Goal: Task Accomplishment & Management: Manage account settings

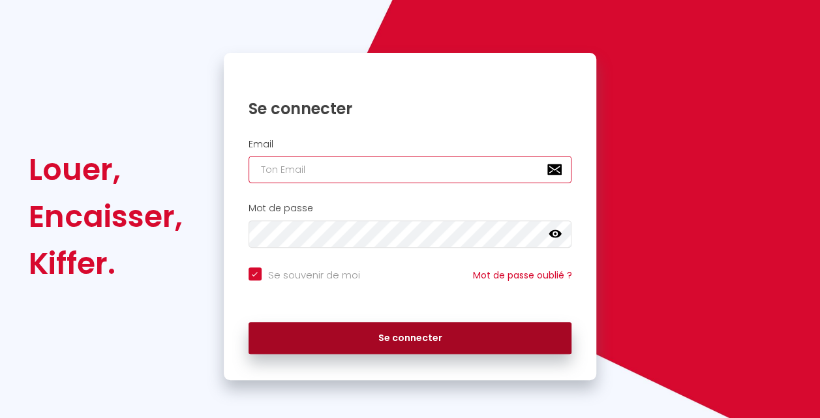
type input "[EMAIL_ADDRESS][DOMAIN_NAME]"
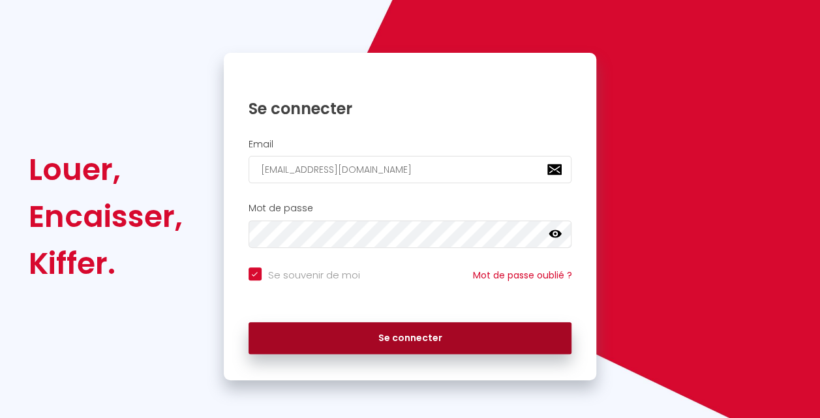
click at [434, 344] on button "Se connecter" at bounding box center [409, 338] width 323 height 33
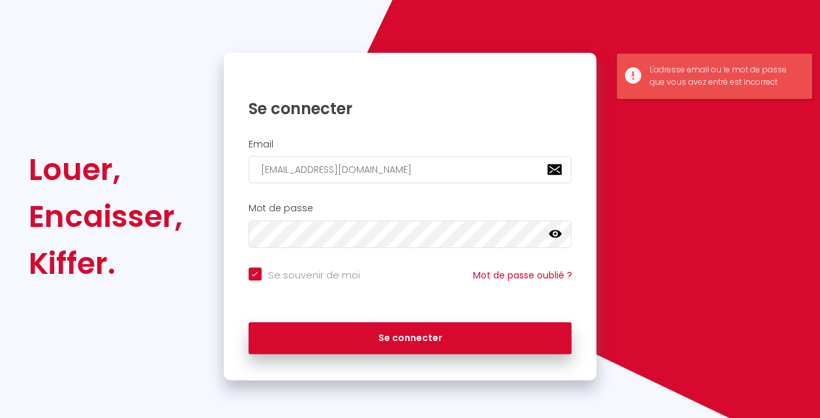
click at [554, 231] on icon at bounding box center [554, 234] width 13 height 13
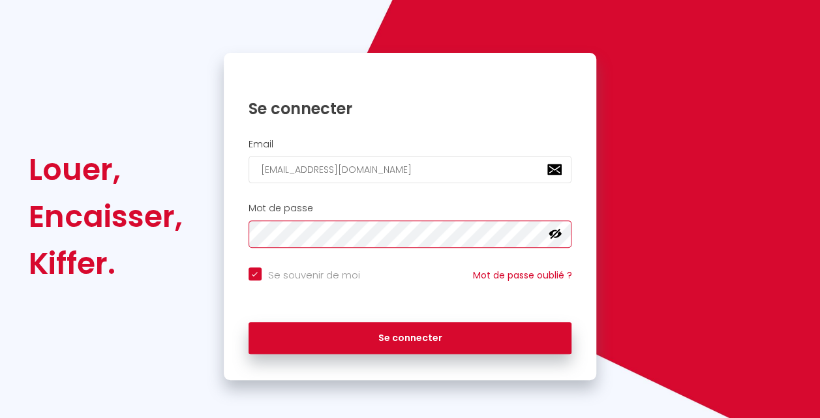
click at [243, 229] on div "Mot de passe false" at bounding box center [410, 225] width 356 height 45
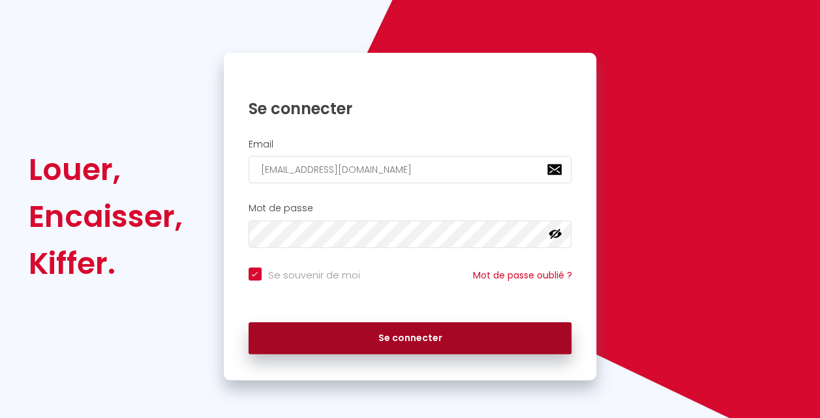
click at [343, 341] on button "Se connecter" at bounding box center [409, 338] width 323 height 33
checkbox input "true"
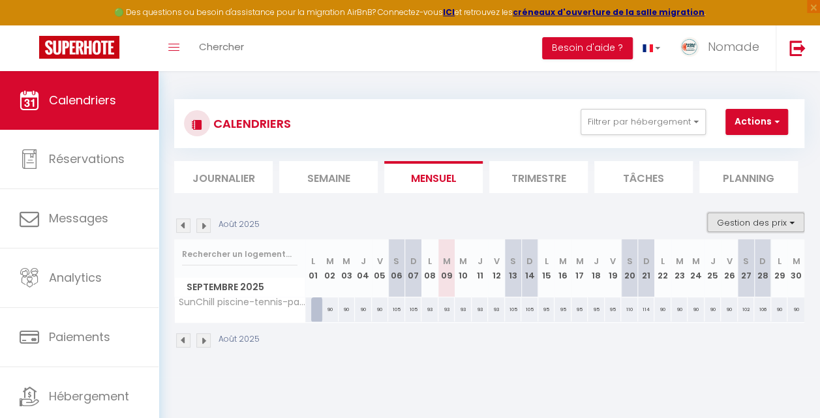
click at [726, 227] on button "Gestion des prix" at bounding box center [755, 223] width 97 height 20
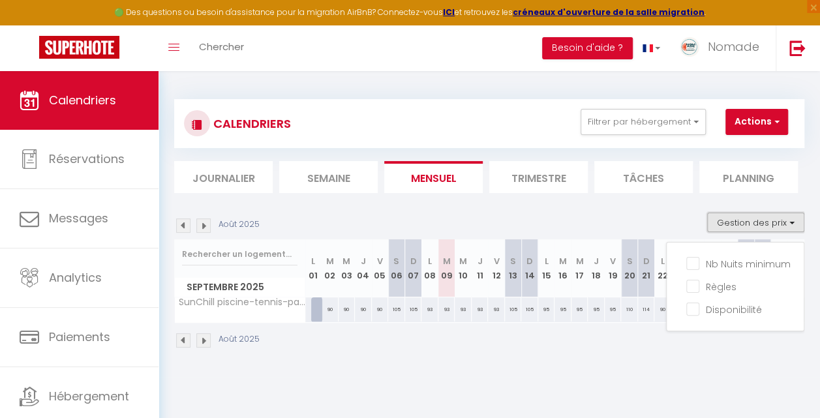
click at [726, 227] on button "Gestion des prix" at bounding box center [755, 223] width 97 height 20
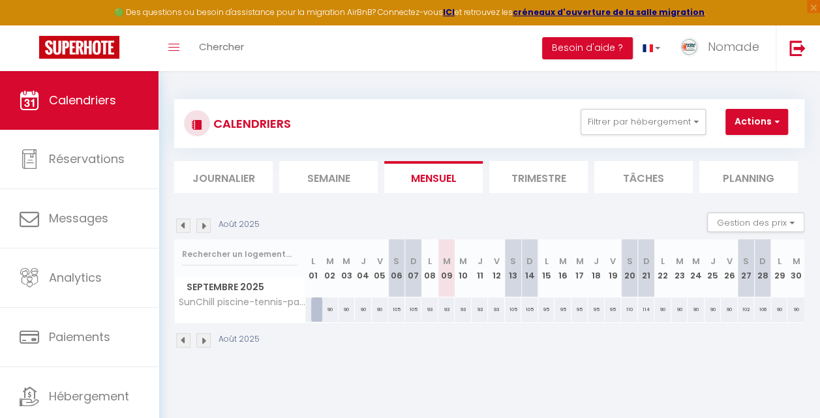
click at [460, 305] on div "93" at bounding box center [462, 309] width 17 height 24
type input "93"
type input "Mer 10 Septembre 2025"
type input "Jeu 11 Septembre 2025"
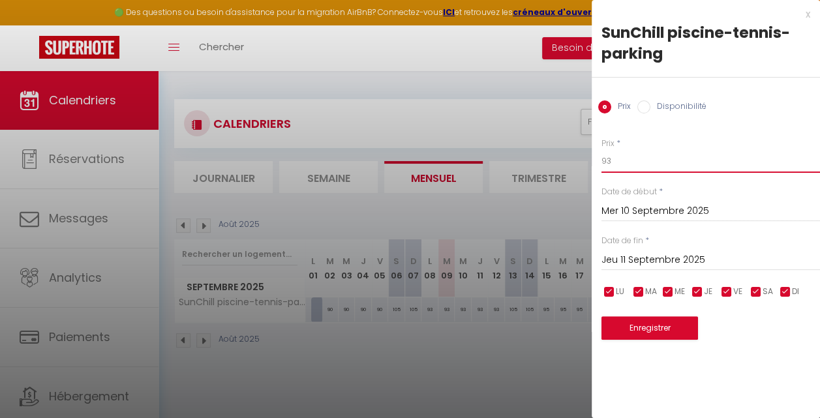
drag, startPoint x: 614, startPoint y: 160, endPoint x: 591, endPoint y: 163, distance: 23.6
click at [591, 163] on div "Prix * 93 Statut * Disponible Indisponible Date de début * [DATE] < [DATE] > Di…" at bounding box center [705, 230] width 228 height 219
type input "_"
type input "85"
click at [655, 258] on input "Jeu 11 Septembre 2025" at bounding box center [710, 260] width 218 height 17
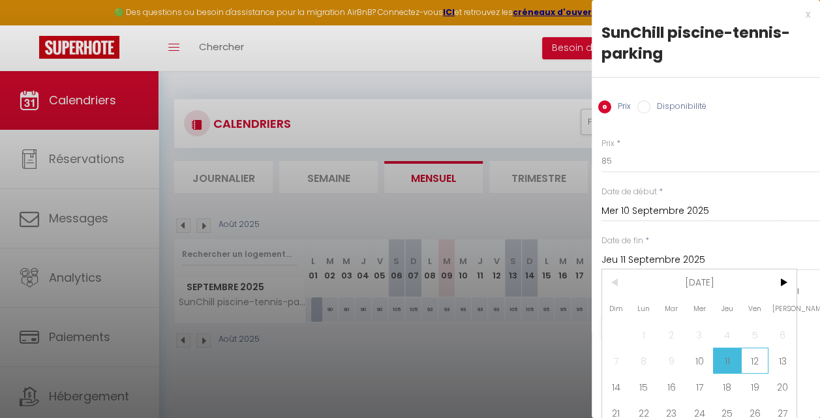
click at [756, 361] on span "12" at bounding box center [755, 361] width 28 height 26
type input "Ven 12 Septembre 2025"
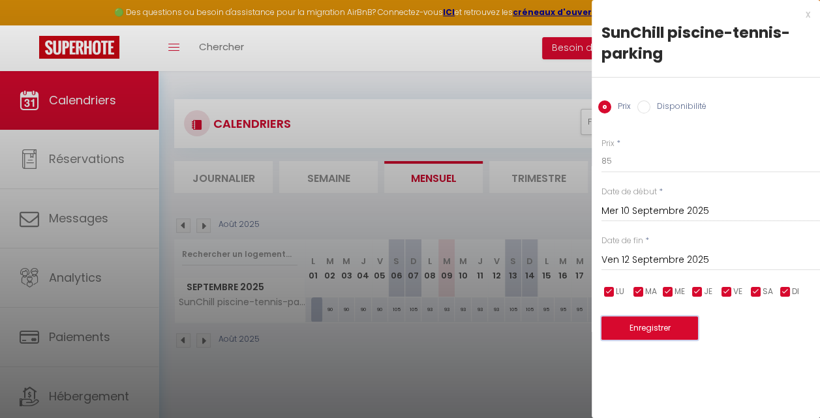
click at [661, 327] on button "Enregistrer" at bounding box center [649, 327] width 97 height 23
type input "[DATE]"
type input "Jeu 11 Septembre 2025"
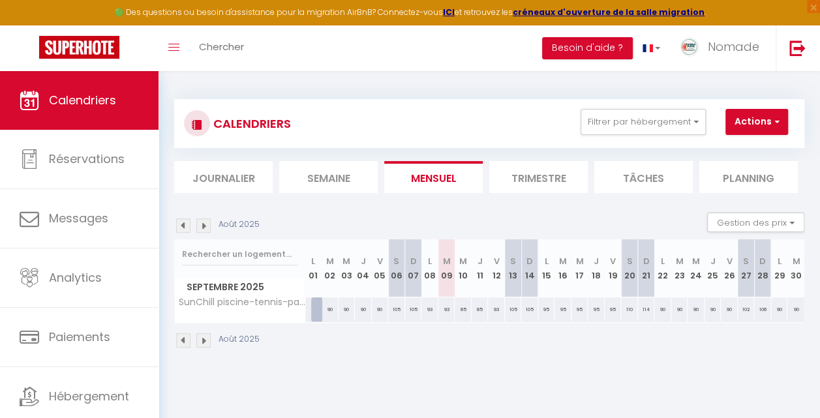
click at [507, 312] on div "105" at bounding box center [513, 309] width 17 height 24
type input "105"
type input "[DATE]"
type input "Dim 14 Septembre 2025"
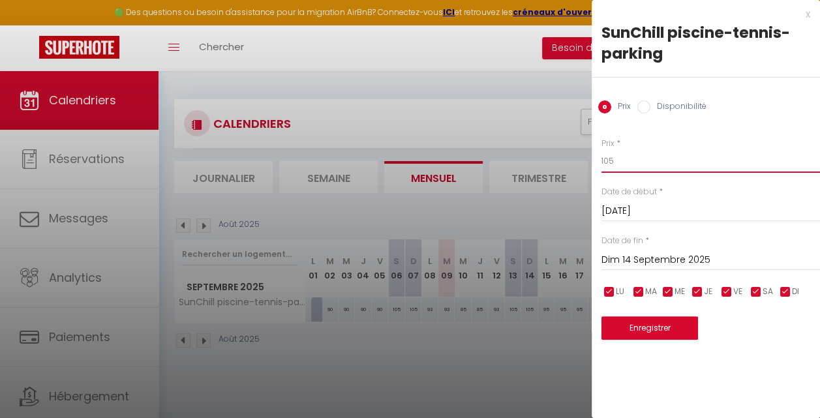
click at [621, 162] on input "105" at bounding box center [710, 160] width 218 height 23
type input "1"
type input "90"
click at [651, 256] on input "Dim 14 Septembre 2025" at bounding box center [710, 260] width 218 height 17
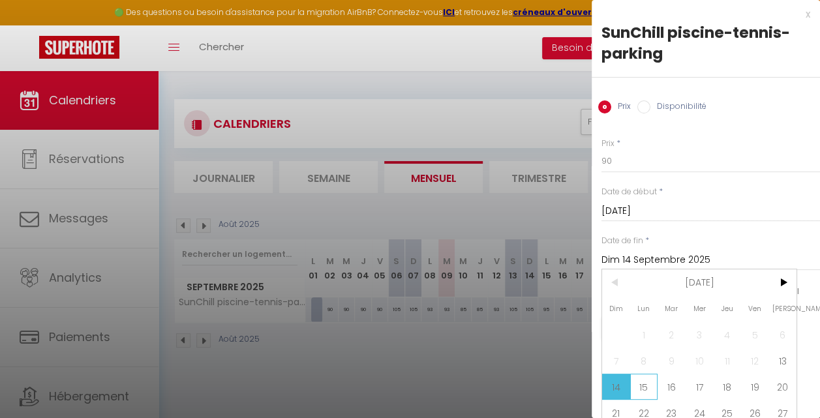
click at [645, 389] on span "15" at bounding box center [644, 387] width 28 height 26
type input "Lun 15 Septembre 2025"
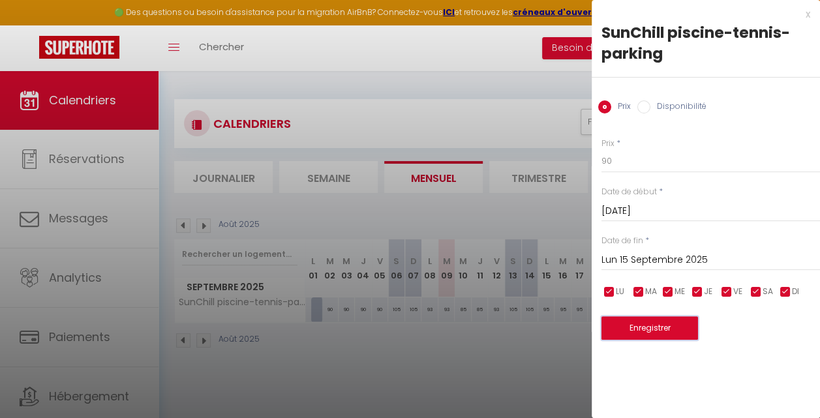
click at [641, 331] on button "Enregistrer" at bounding box center [649, 327] width 97 height 23
type input "Ven 12 Septembre 2025"
type input "Dim 14 Septembre 2025"
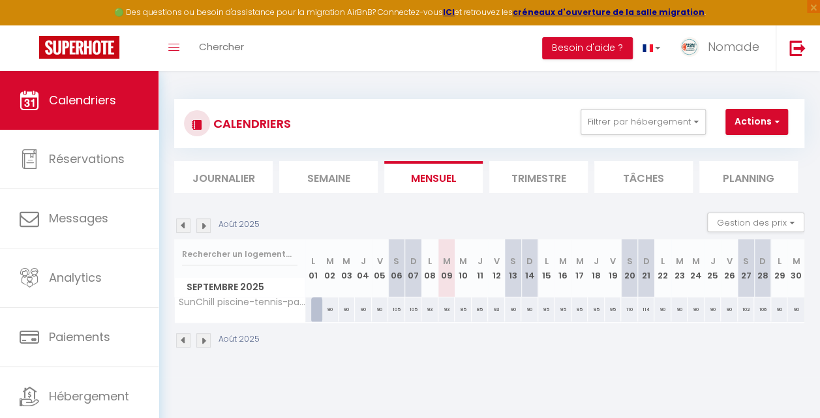
click at [541, 306] on div "95" at bounding box center [546, 309] width 17 height 24
type input "95"
type input "Lun 15 Septembre 2025"
type input "[DATE]"
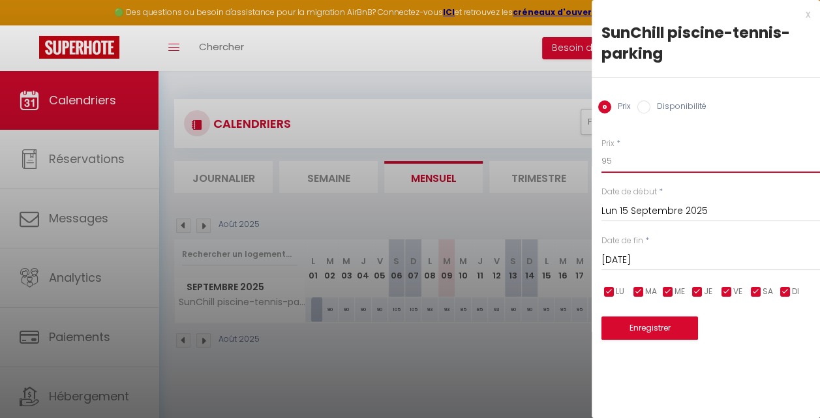
click at [613, 160] on input "95" at bounding box center [710, 160] width 218 height 23
type input "9"
type input "85"
click at [649, 262] on input "[DATE]" at bounding box center [710, 260] width 218 height 17
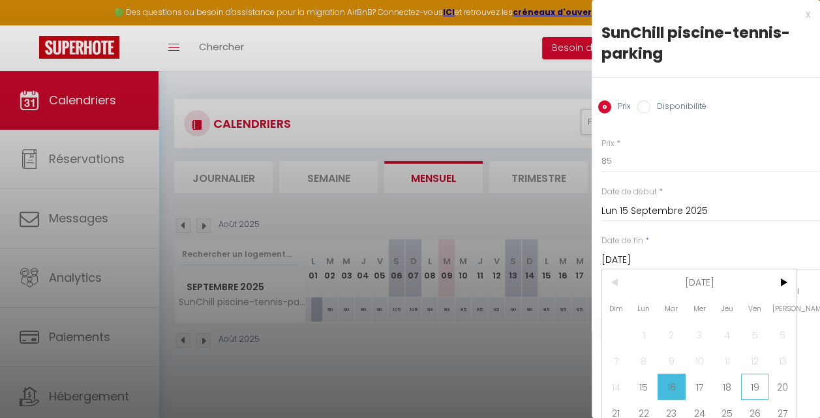
click at [747, 389] on span "19" at bounding box center [755, 387] width 28 height 26
type input "Ven 19 Septembre 2025"
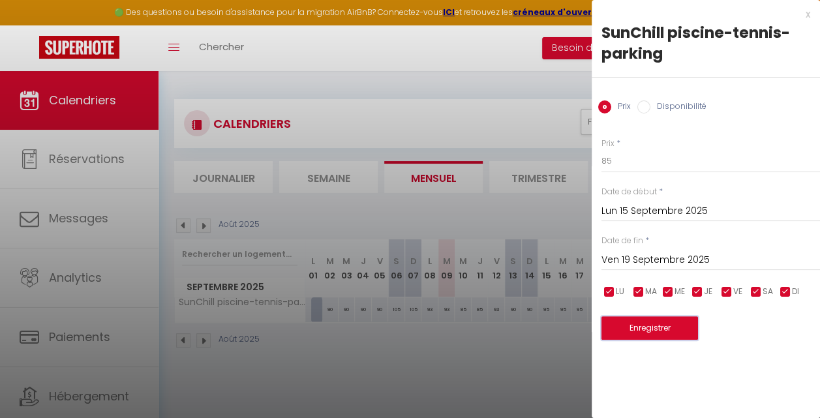
click at [648, 328] on button "Enregistrer" at bounding box center [649, 327] width 97 height 23
type input "Dim 14 Septembre 2025"
type input "Jeu 18 Septembre 2025"
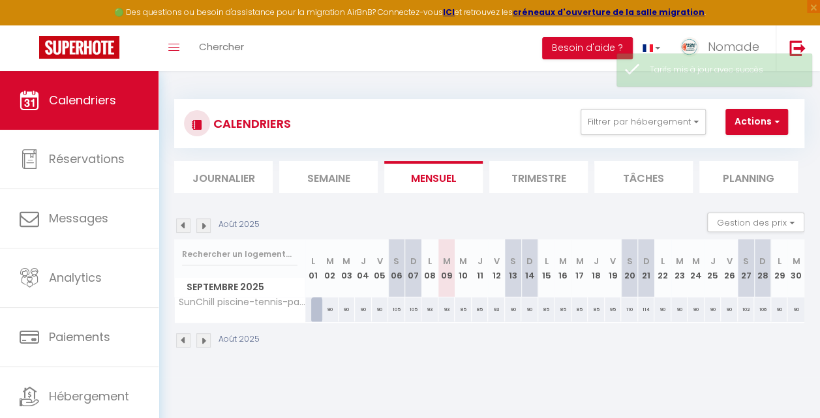
click at [606, 311] on div "95" at bounding box center [612, 309] width 17 height 24
type input "95"
type input "Ven 19 Septembre 2025"
type input "Sam 20 Septembre 2025"
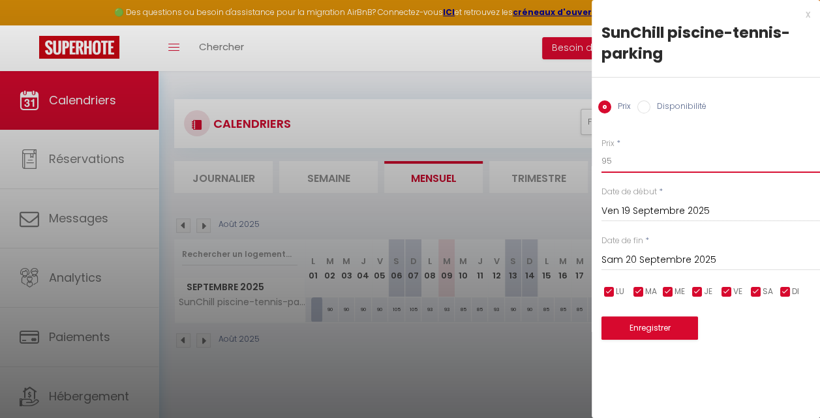
click at [610, 158] on input "95" at bounding box center [710, 160] width 218 height 23
type input "9"
type input "85"
click at [663, 326] on button "Enregistrer" at bounding box center [649, 327] width 97 height 23
type input "Jeu 18 Septembre 2025"
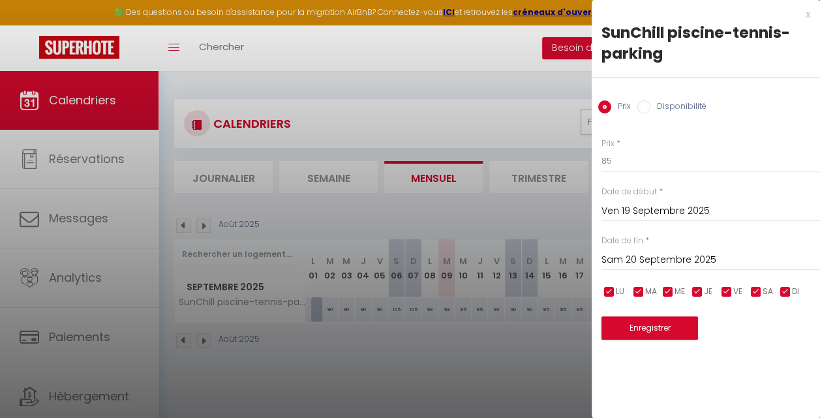
type input "Ven 19 Septembre 2025"
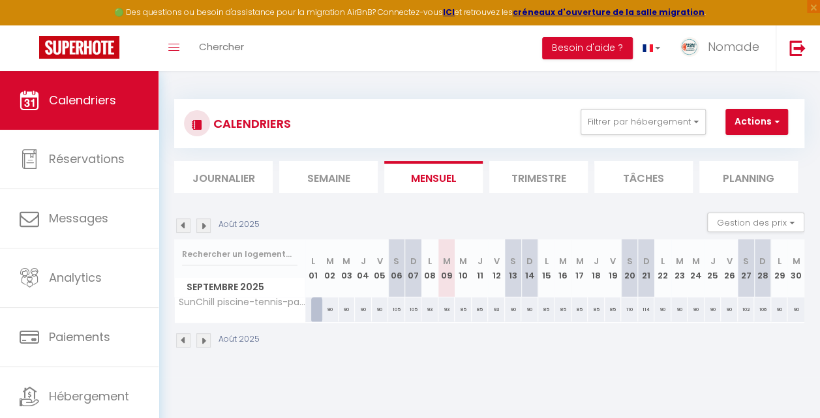
click at [494, 307] on div "93" at bounding box center [496, 309] width 17 height 24
type input "93"
type input "Ven 12 Septembre 2025"
type input "[DATE]"
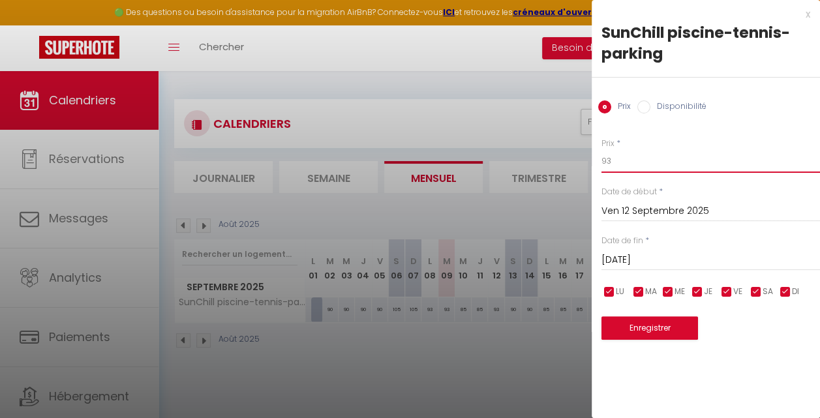
click at [613, 160] on input "93" at bounding box center [710, 160] width 218 height 23
type input "9"
type input "85"
click at [656, 333] on button "Enregistrer" at bounding box center [649, 327] width 97 height 23
type input "Jeu 11 Septembre 2025"
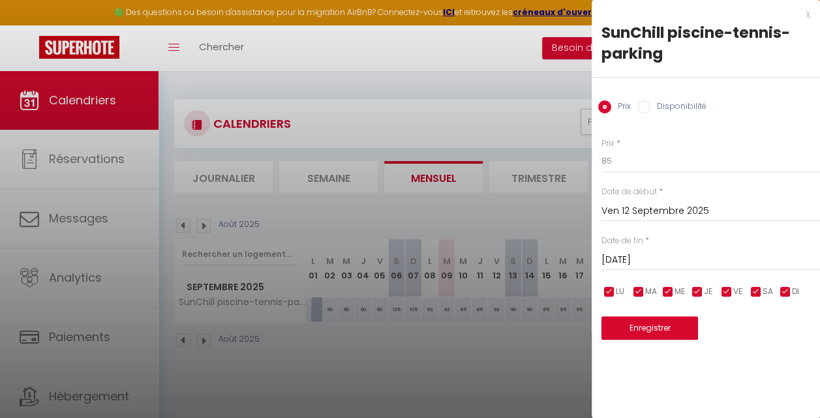
type input "Ven 12 Septembre 2025"
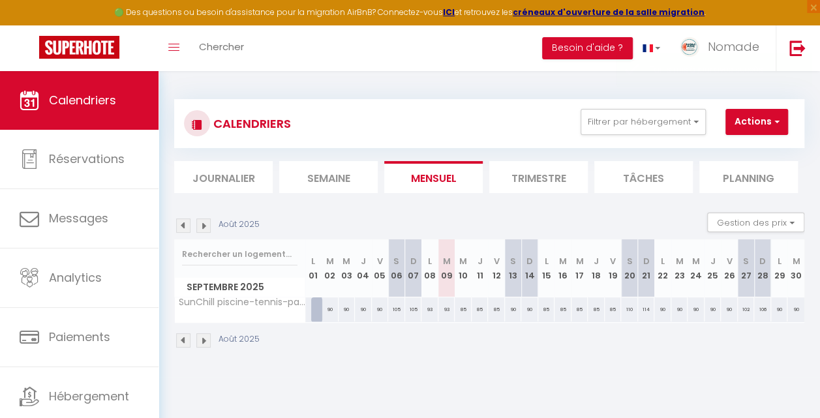
click at [624, 304] on div "110" at bounding box center [629, 309] width 17 height 24
type input "110"
type input "Sam 20 Septembre 2025"
type input "Dim 21 Septembre 2025"
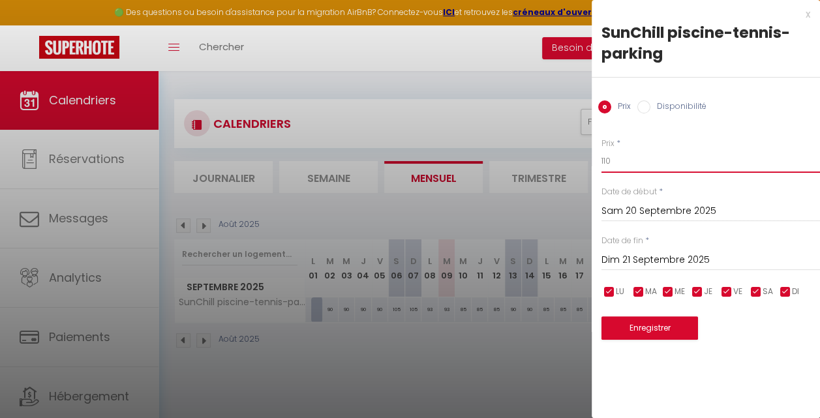
click at [612, 160] on input "110" at bounding box center [710, 160] width 218 height 23
type input "1"
type input "90"
click at [648, 259] on input "Dim 21 Septembre 2025" at bounding box center [710, 260] width 218 height 17
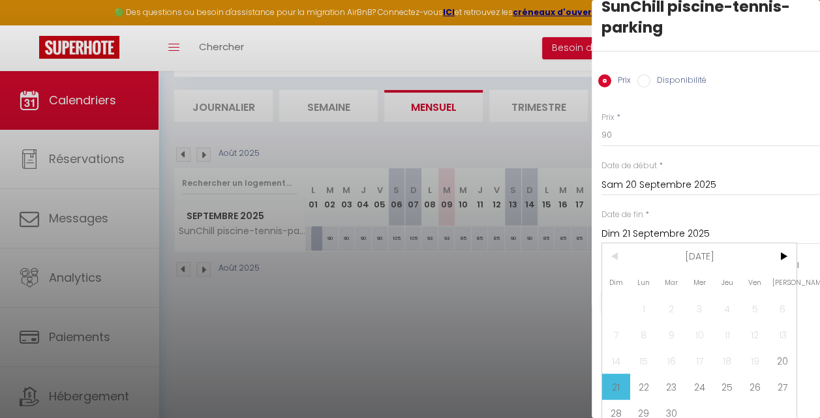
scroll to position [43, 0]
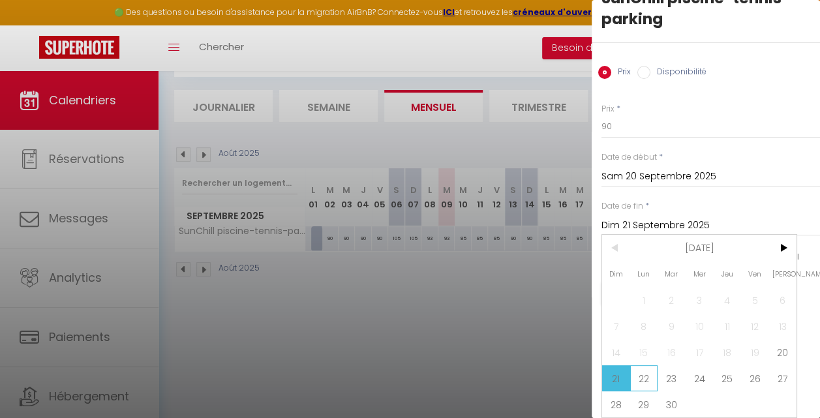
click at [645, 368] on span "22" at bounding box center [644, 378] width 28 height 26
type input "Lun 22 Septembre 2025"
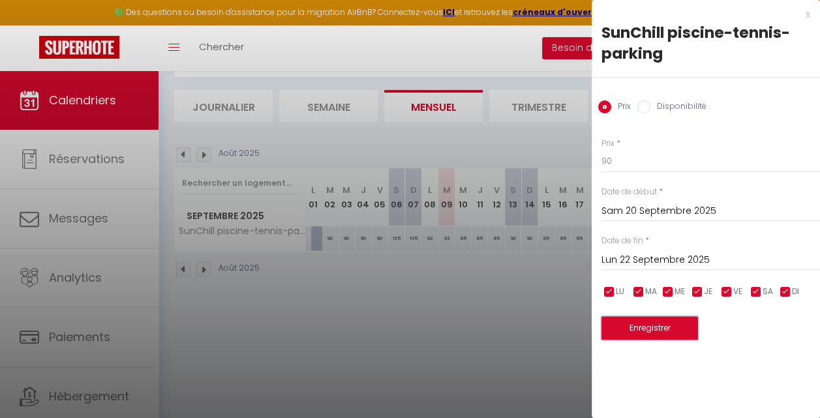
scroll to position [0, 0]
click at [642, 327] on button "Enregistrer" at bounding box center [649, 327] width 97 height 23
type input "Ven 19 Septembre 2025"
type input "Dim 21 Septembre 2025"
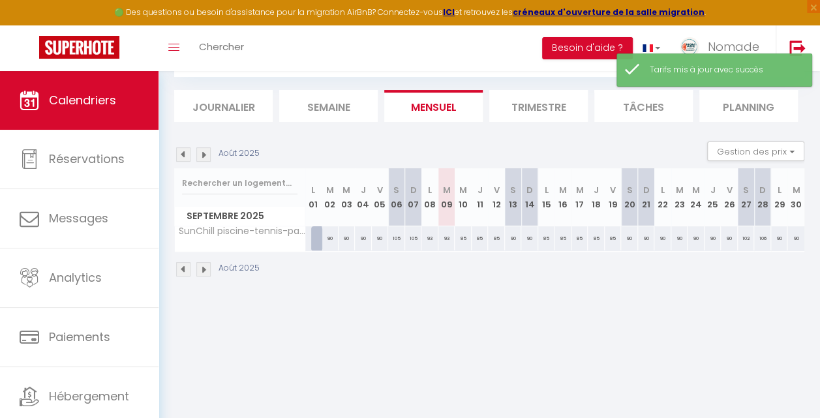
click at [654, 242] on div "90" at bounding box center [662, 238] width 17 height 24
type input "90"
type input "Lun 22 Septembre 2025"
type input "[DATE]"
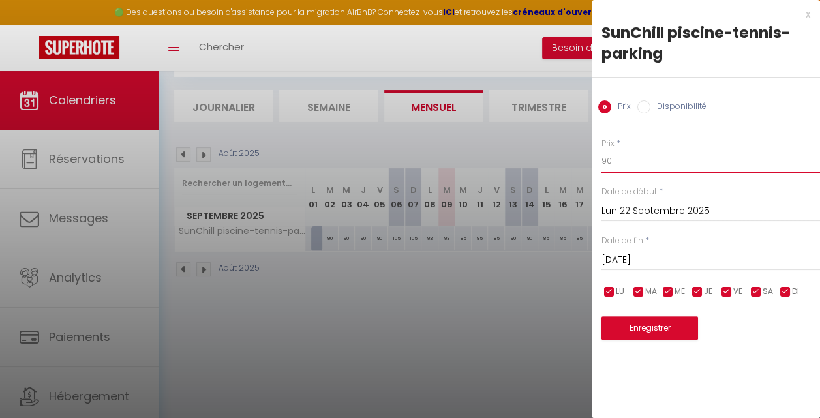
drag, startPoint x: 619, startPoint y: 161, endPoint x: 600, endPoint y: 162, distance: 19.0
click at [600, 162] on div "Prix * 90 Statut * Disponible Indisponible Date de début * [DATE] < [DATE] > Di…" at bounding box center [705, 230] width 228 height 219
type input "85"
click at [646, 264] on input "[DATE]" at bounding box center [710, 260] width 218 height 17
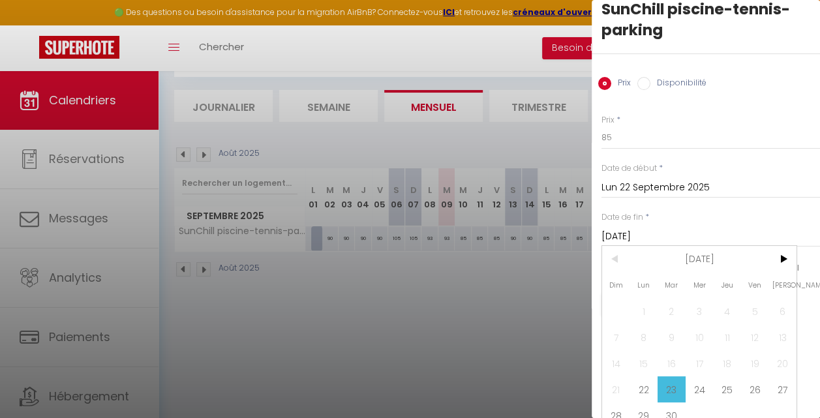
scroll to position [43, 0]
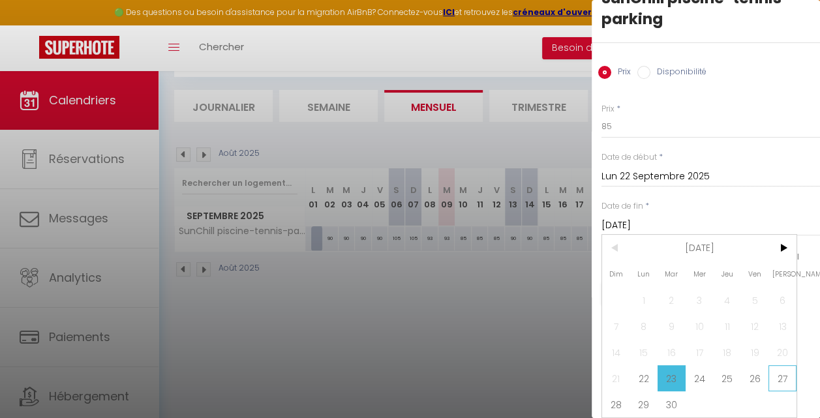
click at [781, 366] on span "27" at bounding box center [782, 378] width 28 height 26
type input "Sam 27 Septembre 2025"
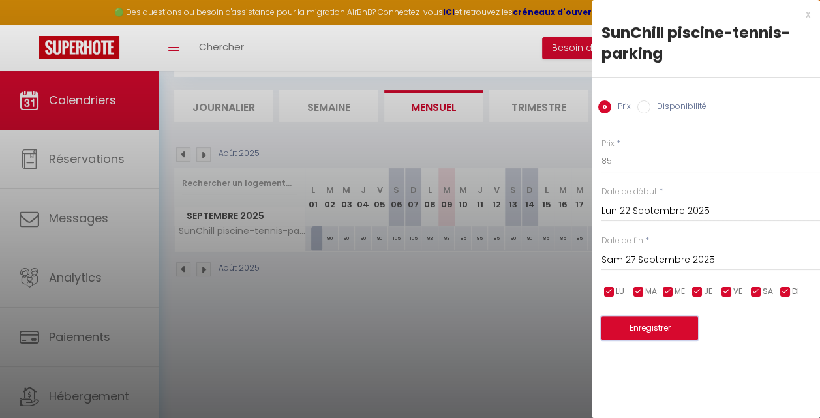
click at [657, 329] on button "Enregistrer" at bounding box center [649, 327] width 97 height 23
type input "Dim 21 Septembre 2025"
type input "Ven 26 Septembre 2025"
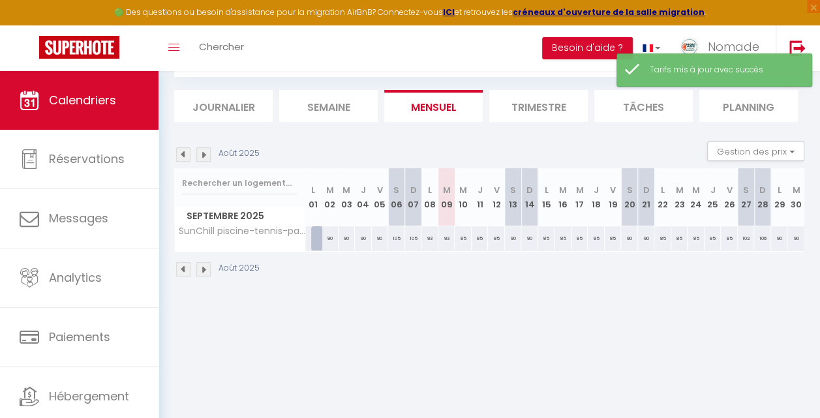
click at [737, 235] on div "102" at bounding box center [745, 238] width 17 height 24
type input "102"
type input "Sam 27 Septembre 2025"
type input "Dim 28 Septembre 2025"
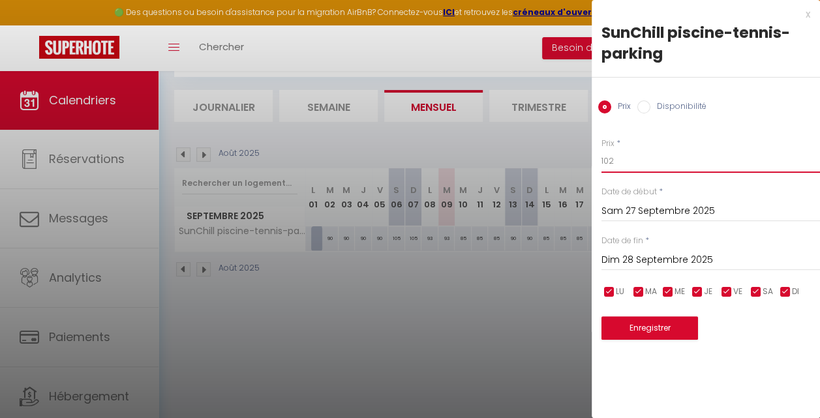
drag, startPoint x: 629, startPoint y: 160, endPoint x: 557, endPoint y: 177, distance: 73.6
click at [557, 177] on body "🟢 Des questions ou besoin d'assistance pour la migration AirBnB? Connectez-vous…" at bounding box center [410, 209] width 820 height 418
type input "90"
click at [642, 263] on input "Dim 28 Septembre 2025" at bounding box center [710, 260] width 218 height 17
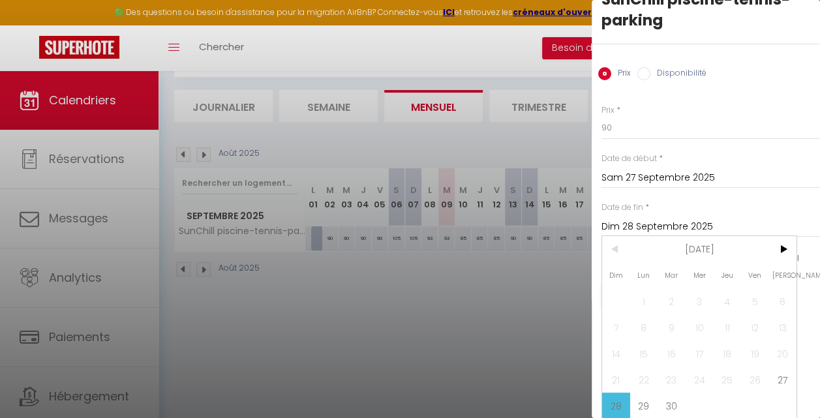
scroll to position [43, 0]
click at [640, 398] on span "29" at bounding box center [644, 404] width 28 height 26
type input "Lun 29 Septembre 2025"
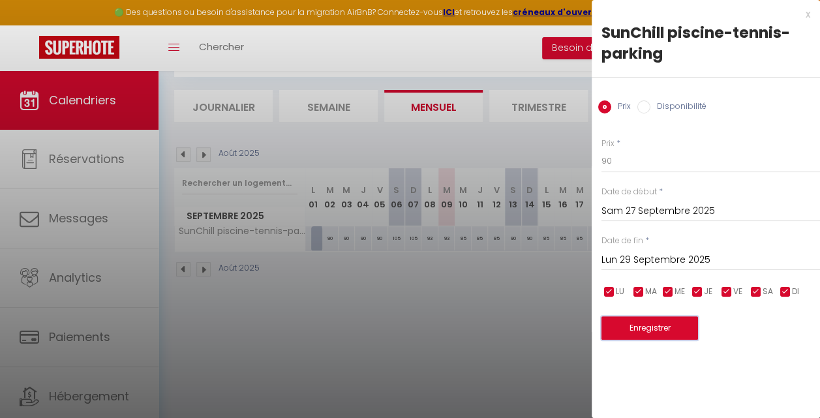
click at [650, 331] on button "Enregistrer" at bounding box center [649, 327] width 97 height 23
type input "Ven 26 Septembre 2025"
type input "Dim 28 Septembre 2025"
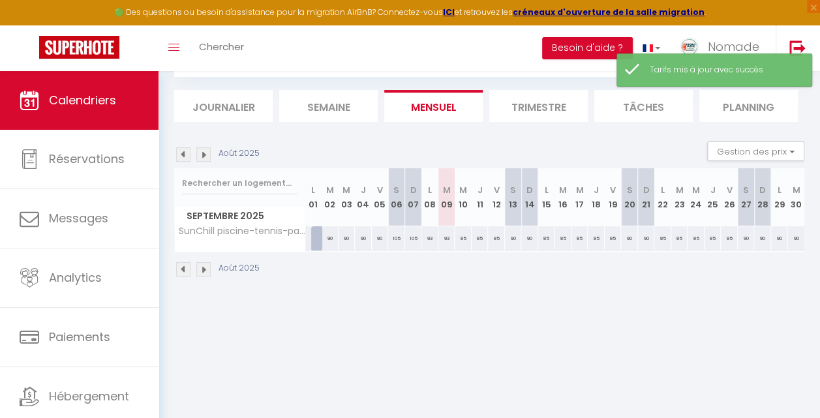
click at [771, 240] on div "90" at bounding box center [779, 238] width 17 height 24
type input "90"
type input "Lun 29 Septembre 2025"
type input "[DATE]"
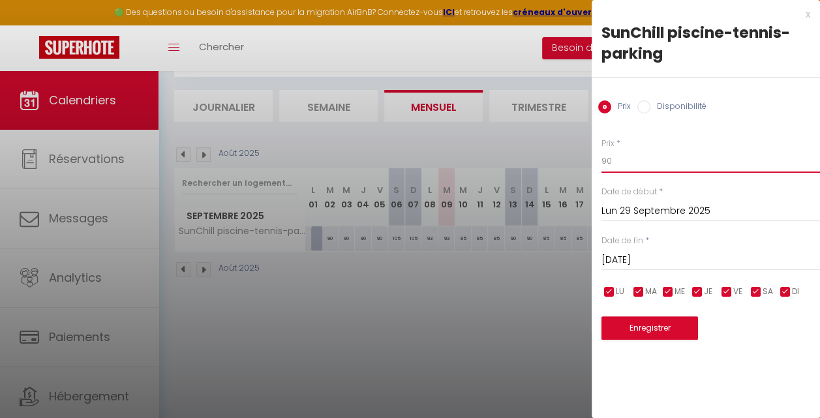
drag, startPoint x: 620, startPoint y: 158, endPoint x: 566, endPoint y: 168, distance: 55.0
click at [566, 168] on body "🟢 Des questions ou besoin d'assistance pour la migration AirBnB? Connectez-vous…" at bounding box center [410, 209] width 820 height 418
type input "85"
click at [649, 325] on button "Enregistrer" at bounding box center [649, 327] width 97 height 23
type input "Dim 28 Septembre 2025"
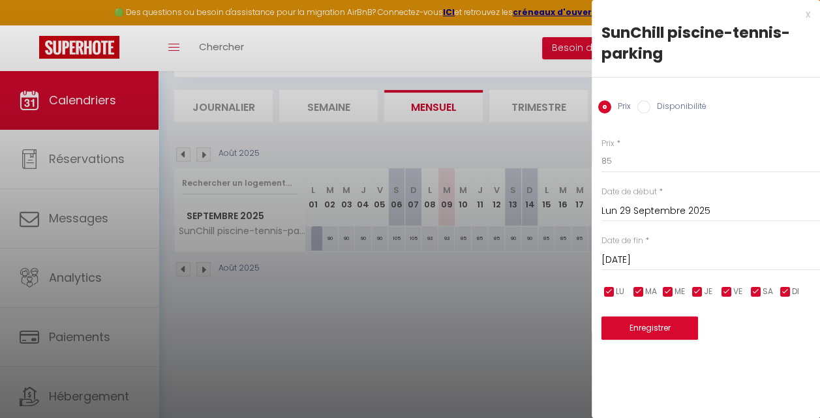
type input "Lun 29 Septembre 2025"
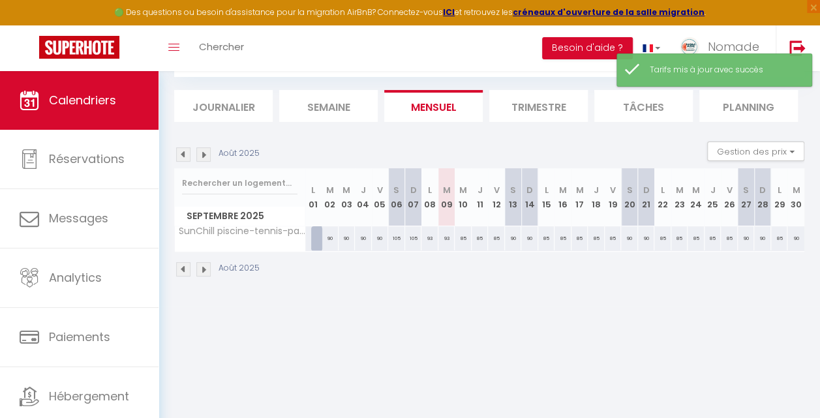
click at [787, 239] on div "90" at bounding box center [795, 238] width 17 height 24
type input "90"
type input "[DATE]"
type input "Mer 01 Octobre 2025"
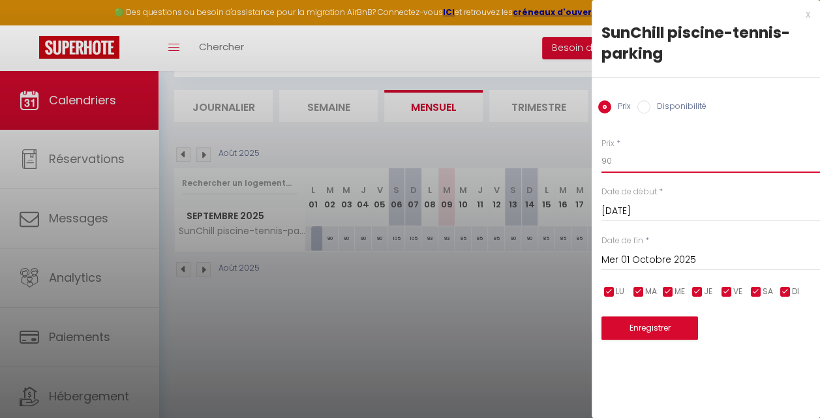
drag, startPoint x: 625, startPoint y: 161, endPoint x: 585, endPoint y: 162, distance: 39.8
click at [585, 162] on body "🟢 Des questions ou besoin d'assistance pour la migration AirBnB? Connectez-vous…" at bounding box center [410, 209] width 820 height 418
type input "85"
click at [638, 326] on button "Enregistrer" at bounding box center [649, 327] width 97 height 23
type input "Lun 29 Septembre 2025"
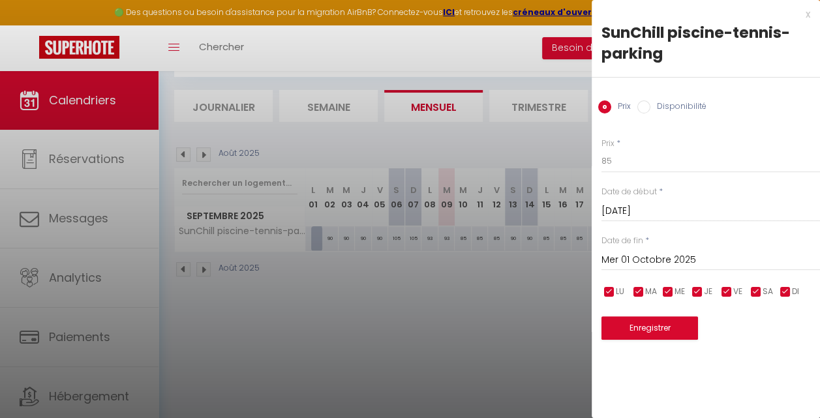
type input "[DATE]"
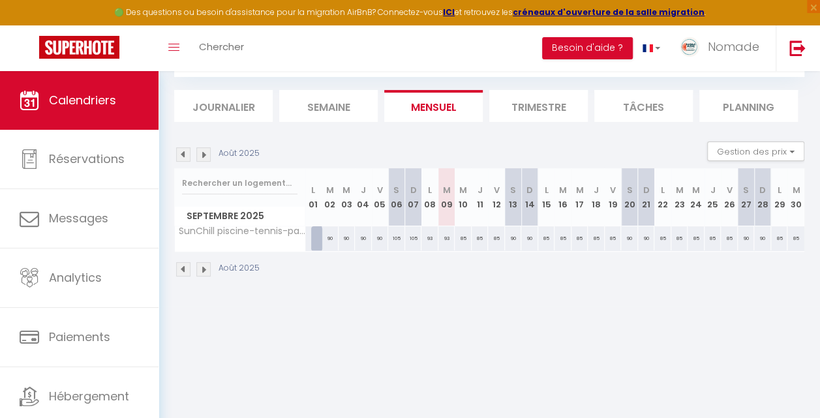
click at [638, 326] on body "🟢 Des questions ou besoin d'assistance pour la migration AirBnB? Connectez-vous…" at bounding box center [410, 209] width 820 height 418
